Goal: Task Accomplishment & Management: Use online tool/utility

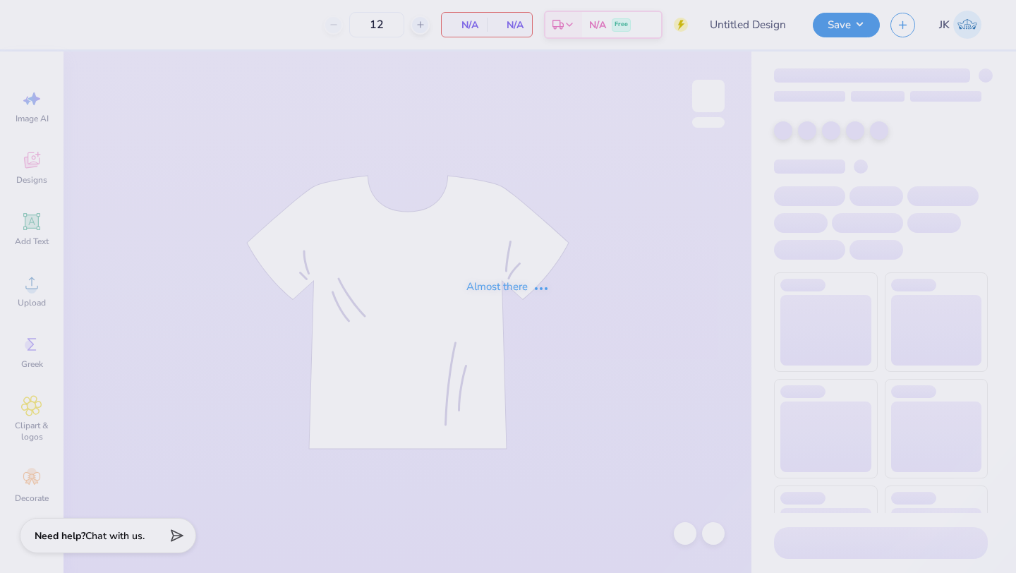
type input "Literacy Week Bear Crewneck 1"
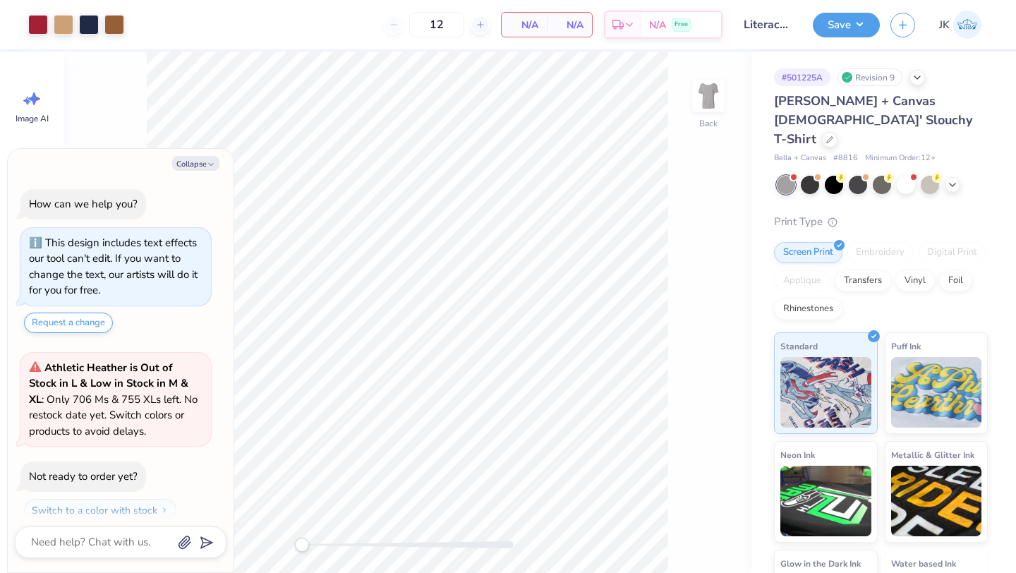
scroll to position [40, 0]
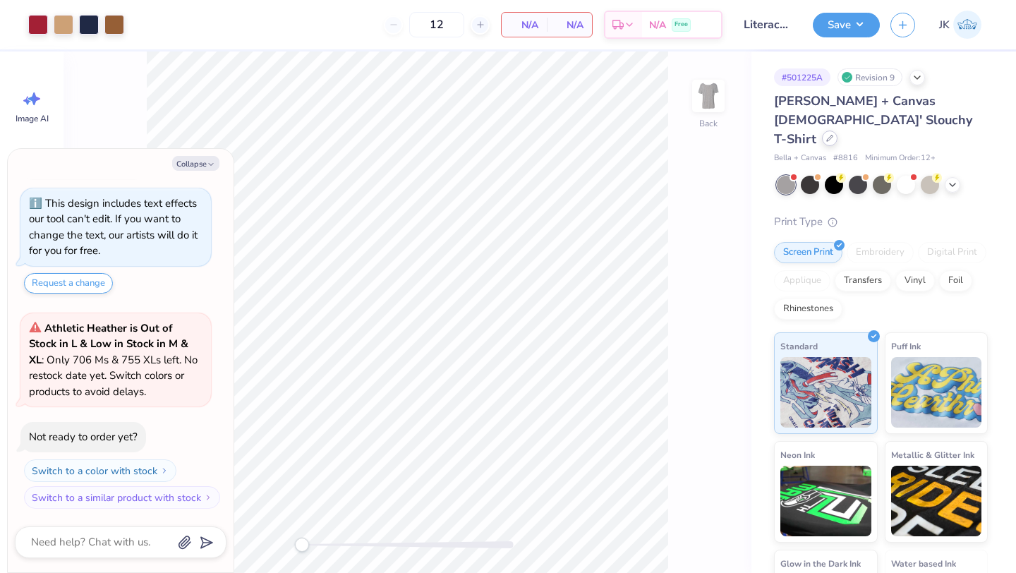
click at [822, 131] on div at bounding box center [830, 139] width 16 height 16
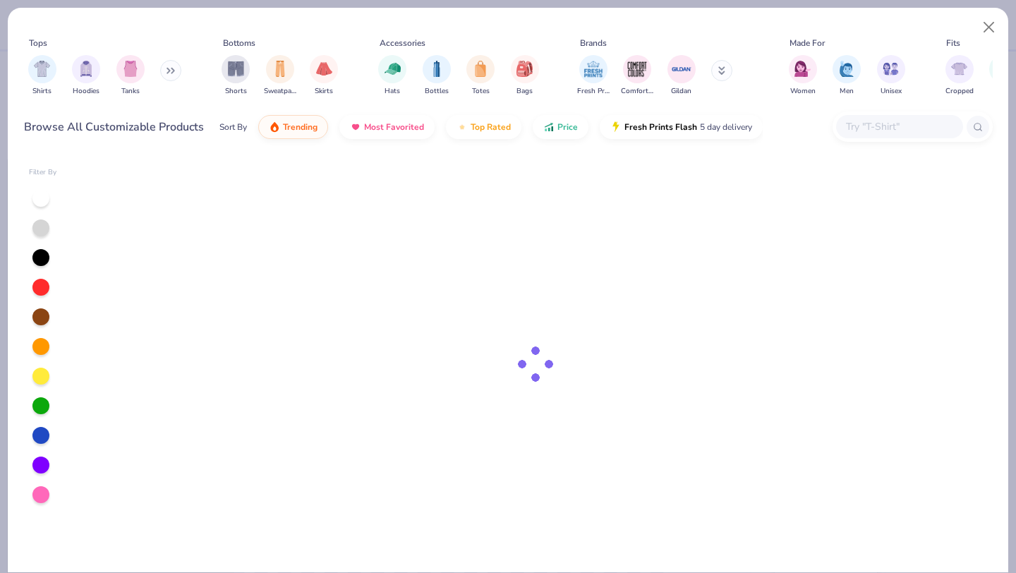
type textarea "x"
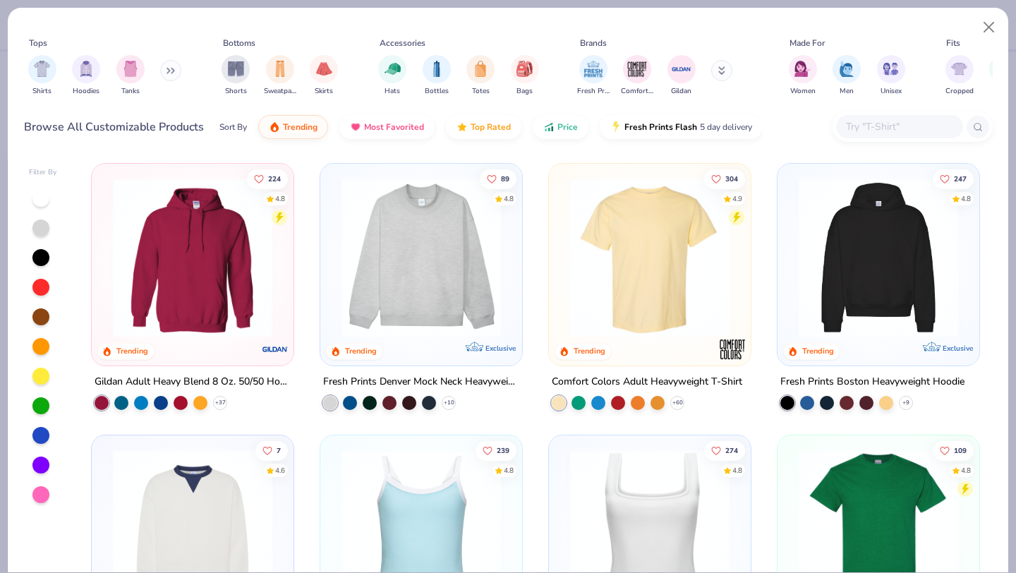
click at [883, 133] on input "text" at bounding box center [898, 127] width 109 height 16
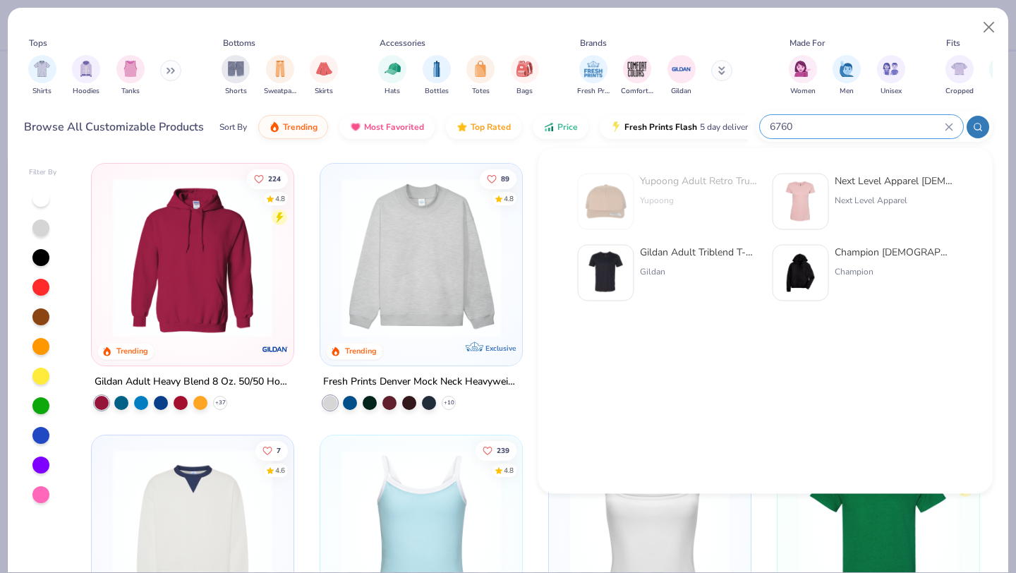
type input "6760"
click at [892, 178] on div "Next Level Apparel [DEMOGRAPHIC_DATA]' Triblend Crew" at bounding box center [894, 181] width 119 height 15
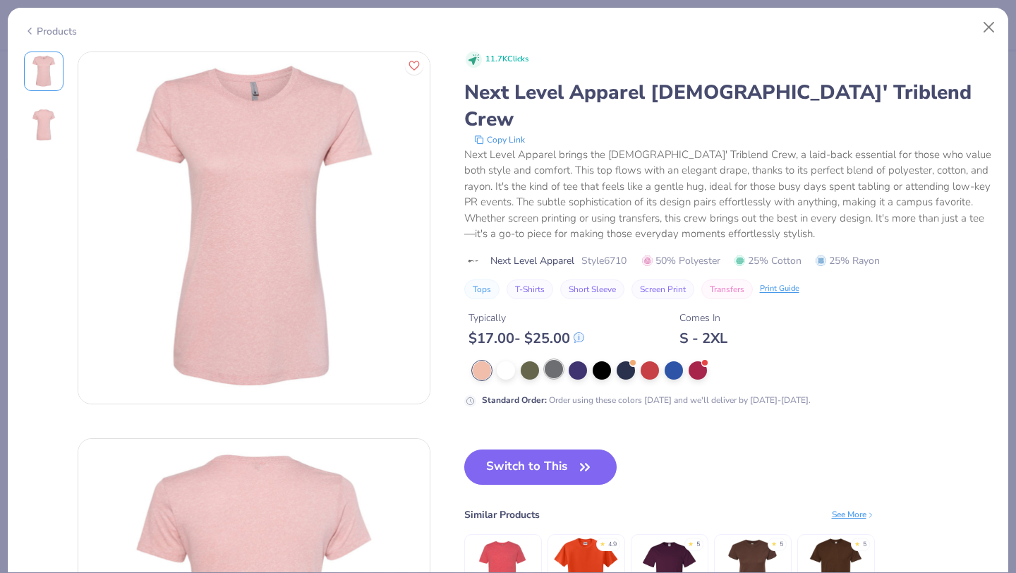
click at [547, 360] on div at bounding box center [554, 369] width 18 height 18
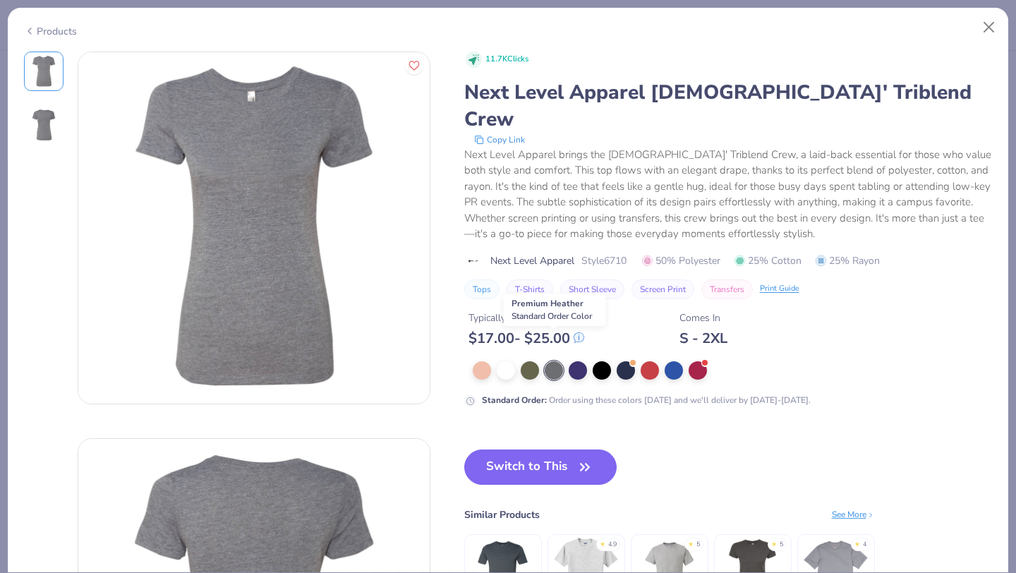
click at [551, 361] on div at bounding box center [554, 370] width 18 height 18
click at [555, 449] on button "Switch to This" at bounding box center [540, 466] width 153 height 35
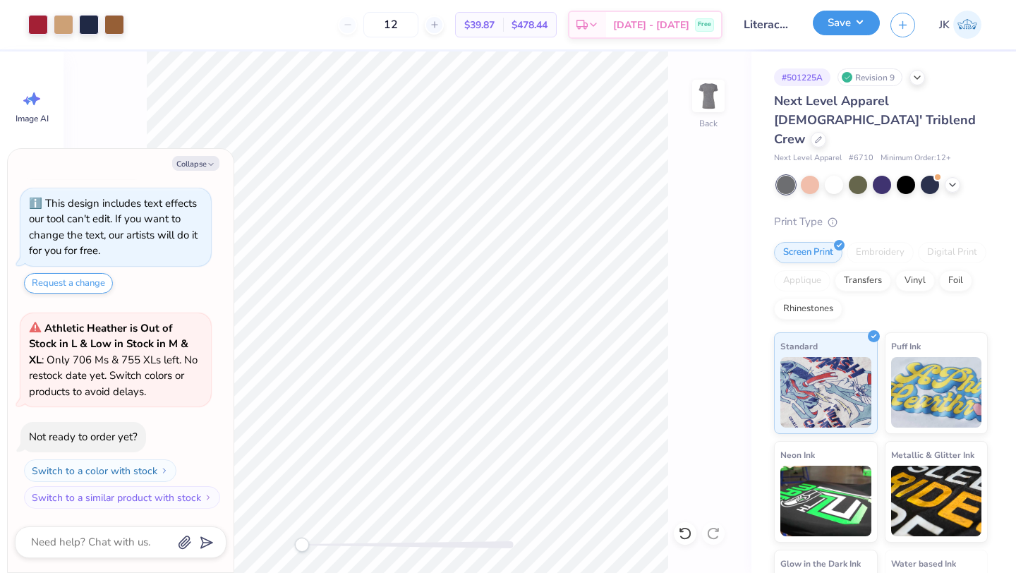
click at [839, 31] on button "Save" at bounding box center [846, 23] width 67 height 25
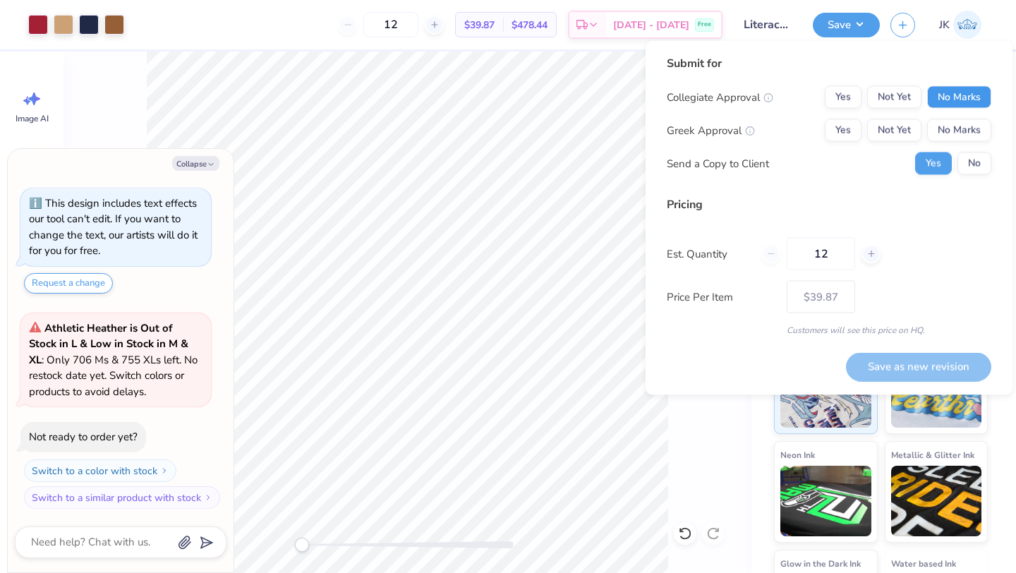
click at [973, 97] on button "No Marks" at bounding box center [959, 97] width 64 height 23
click at [852, 133] on button "Yes" at bounding box center [843, 130] width 37 height 23
click at [988, 164] on button "No" at bounding box center [974, 163] width 34 height 23
type textarea "x"
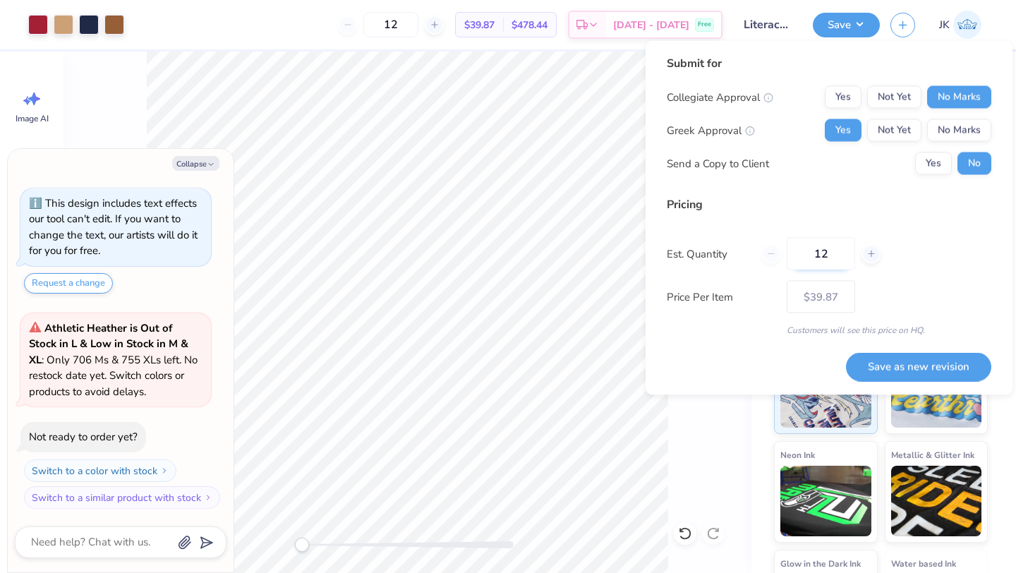
click at [848, 254] on input "12" at bounding box center [821, 254] width 68 height 32
type input "1"
type textarea "x"
type input "0"
type textarea "x"
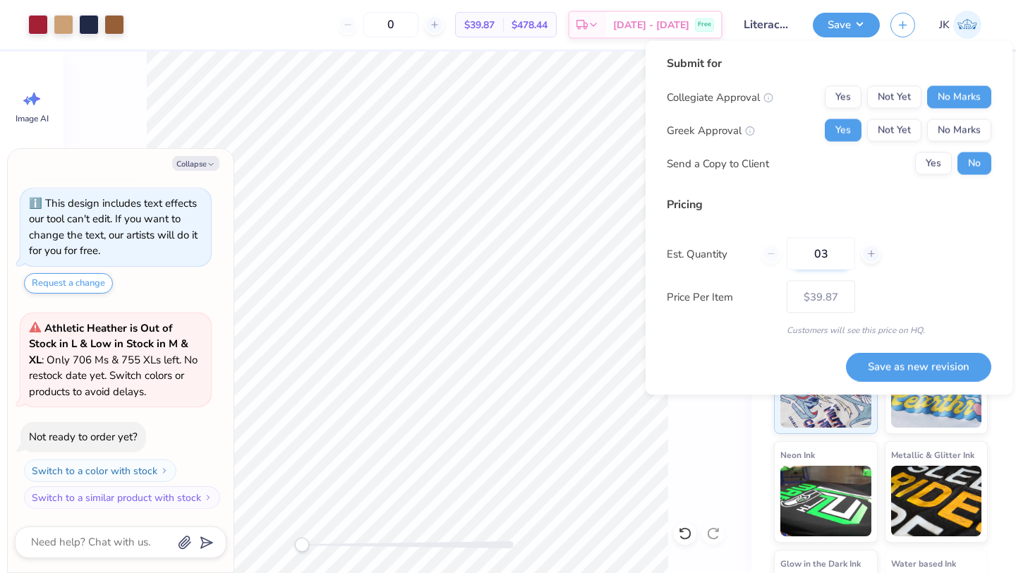
type input "036"
type textarea "x"
type input "36"
type textarea "x"
type input "– –"
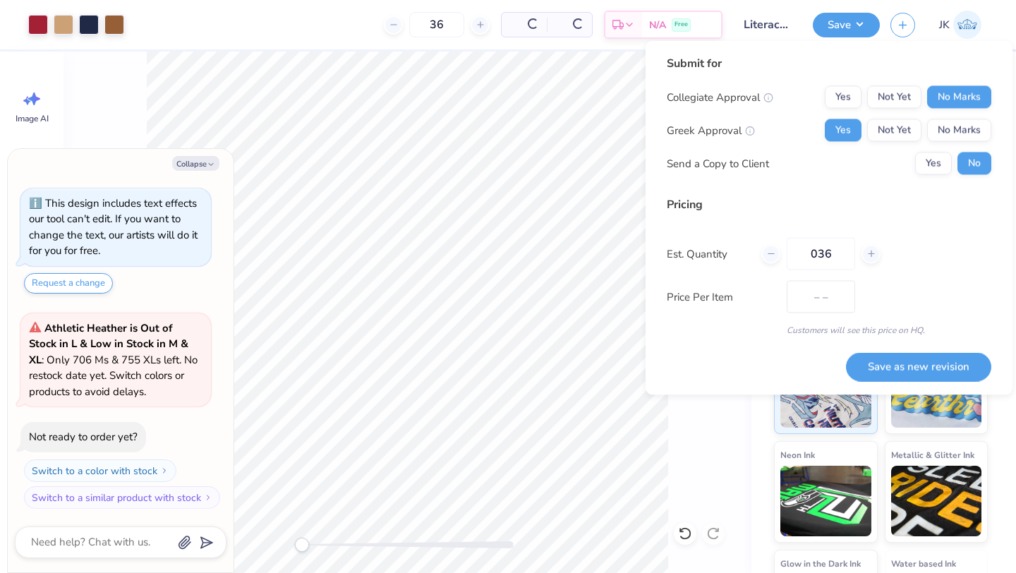
type textarea "x"
type input "$21.96"
type input "036"
click at [718, 363] on div "Submit for Collegiate Approval Yes Not Yet No Marks Greek Approval Yes Not Yet …" at bounding box center [829, 218] width 325 height 326
click at [874, 373] on button "Save as new revision" at bounding box center [918, 366] width 145 height 29
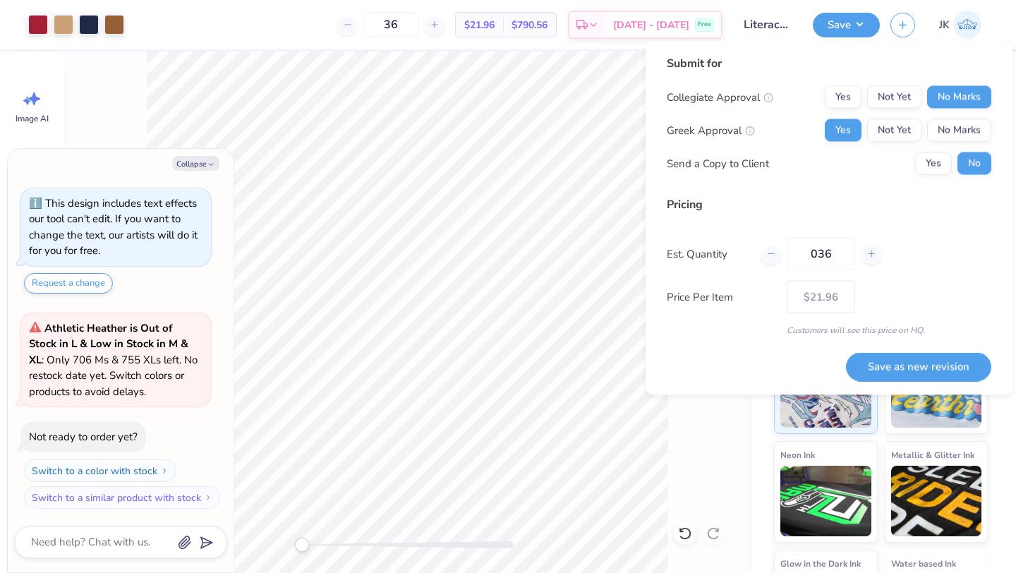
type textarea "x"
type input "– –"
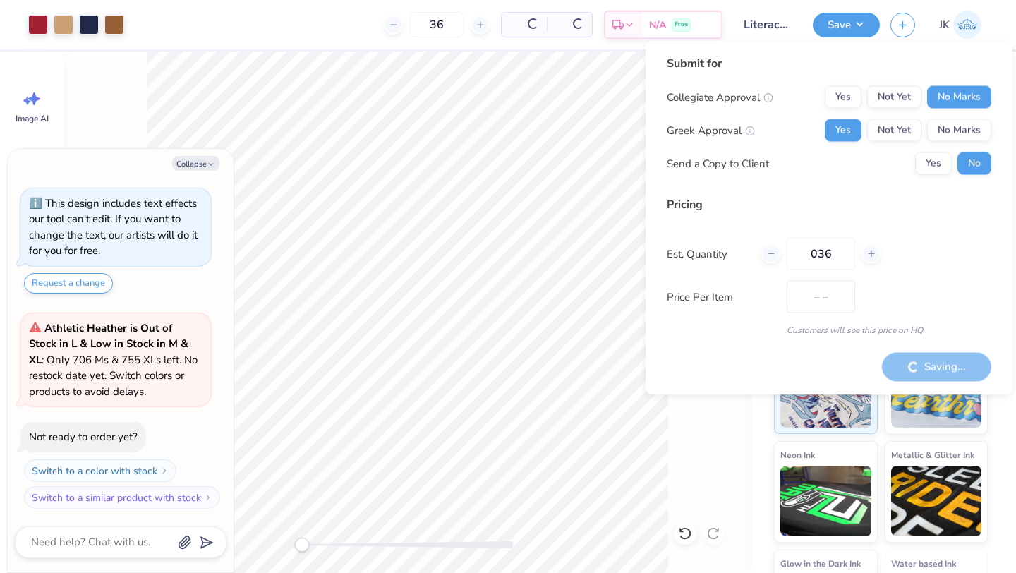
type textarea "x"
type input "$21.96"
type textarea "x"
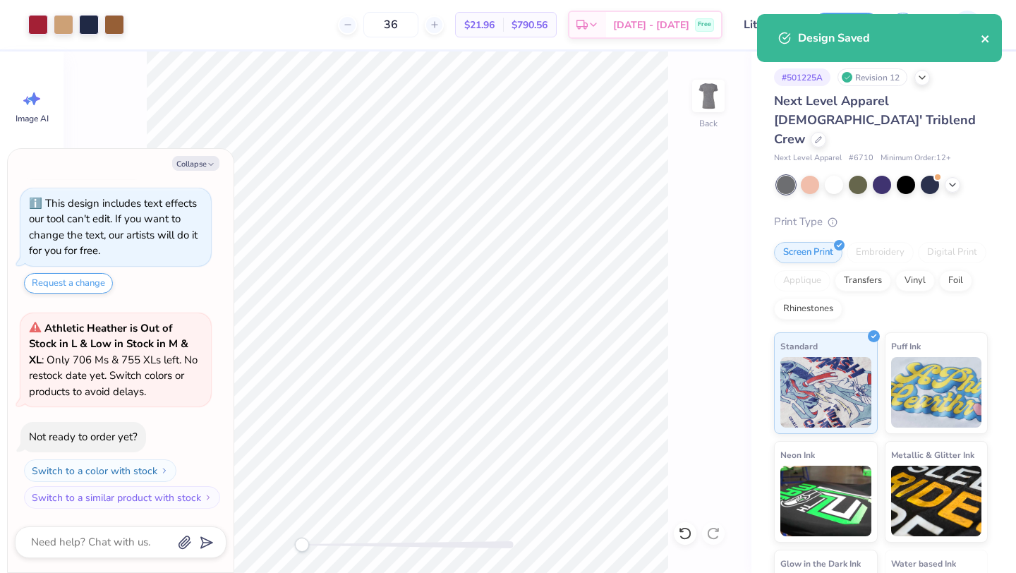
click at [984, 40] on icon "close" at bounding box center [986, 38] width 10 height 11
